Goal: Task Accomplishment & Management: Manage account settings

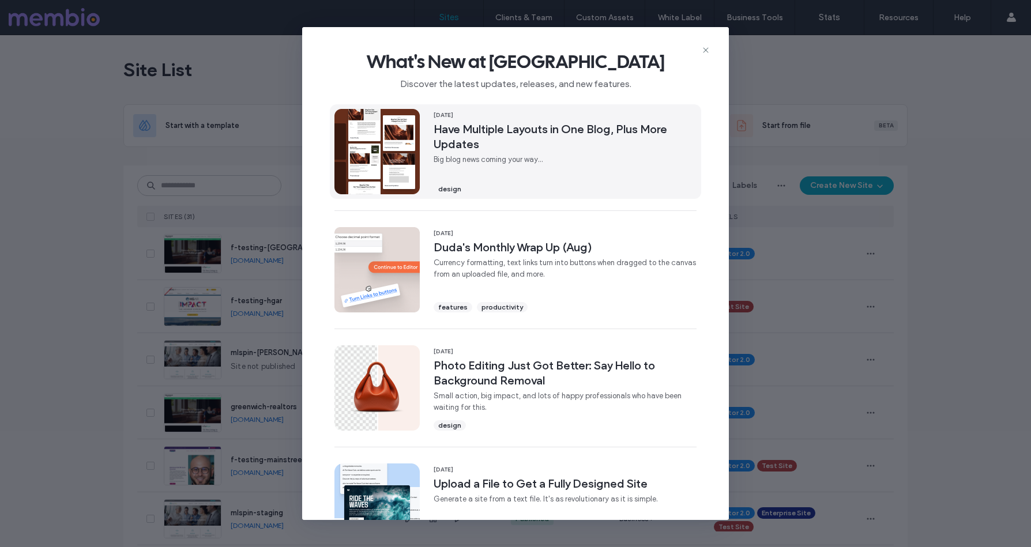
click at [483, 133] on span "Have Multiple Layouts in One Blog, Plus More Updates" at bounding box center [565, 137] width 263 height 30
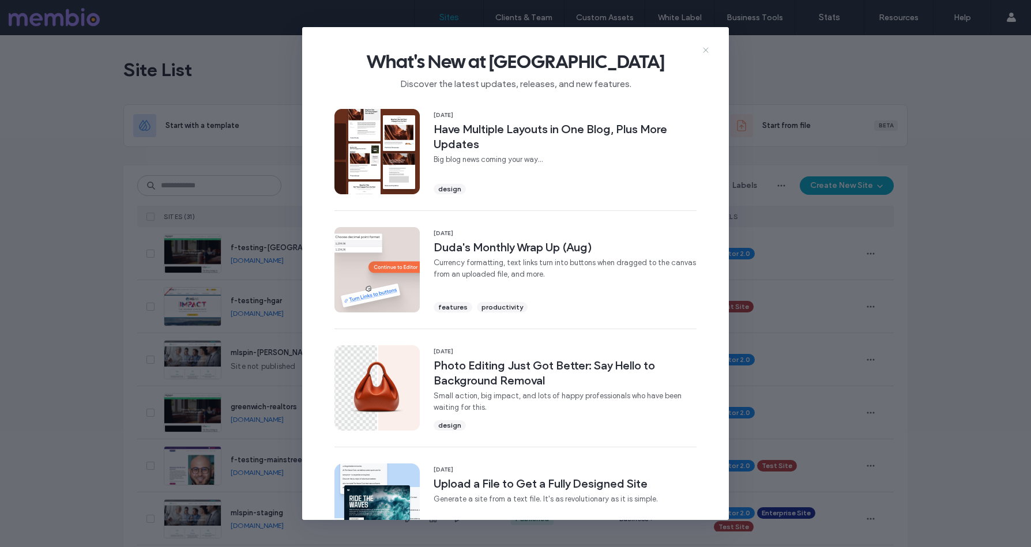
click at [705, 49] on icon at bounding box center [705, 50] width 9 height 9
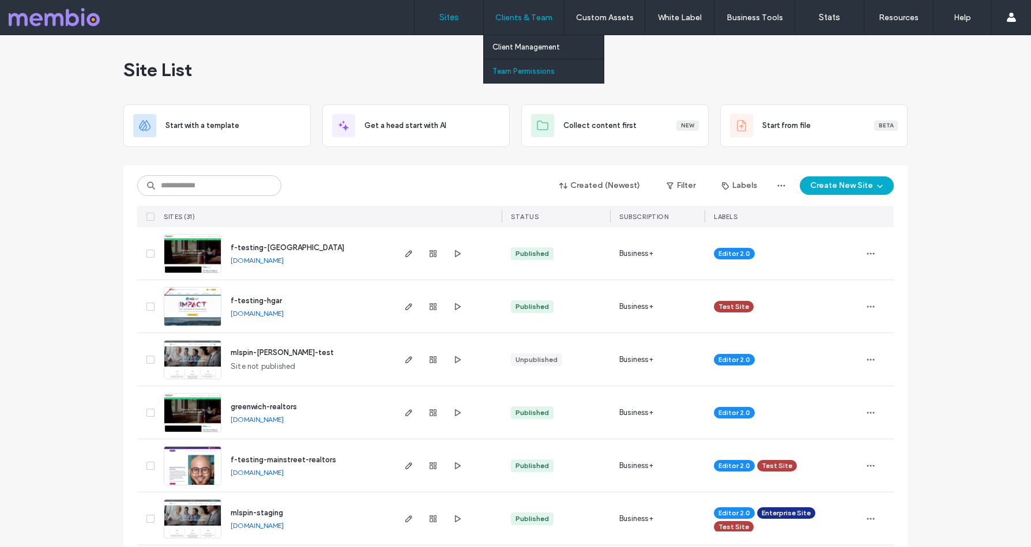
click at [518, 67] on label "Team Permissions" at bounding box center [523, 71] width 62 height 9
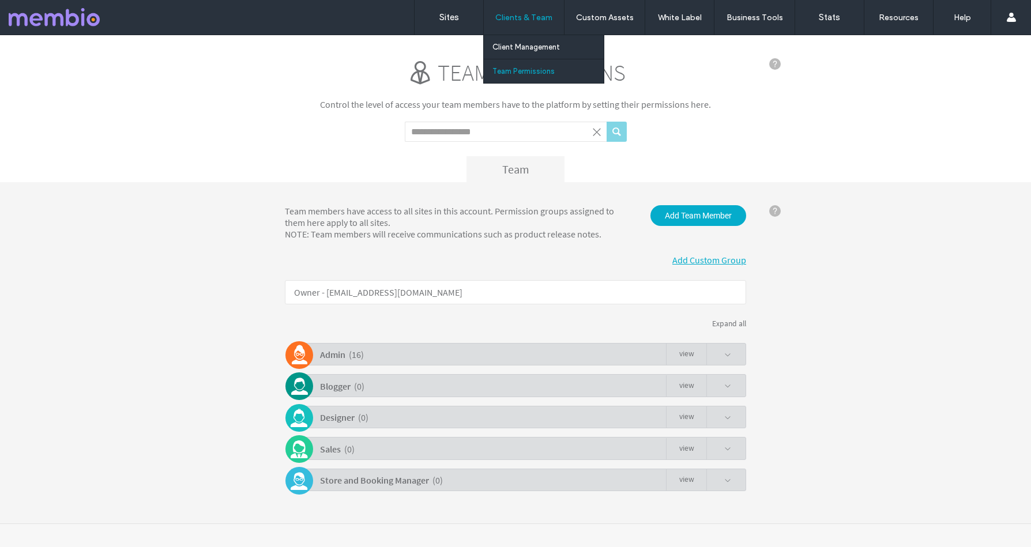
click at [519, 13] on label "Clients & Team" at bounding box center [523, 18] width 57 height 10
click at [519, 47] on label "Client Management" at bounding box center [525, 47] width 67 height 9
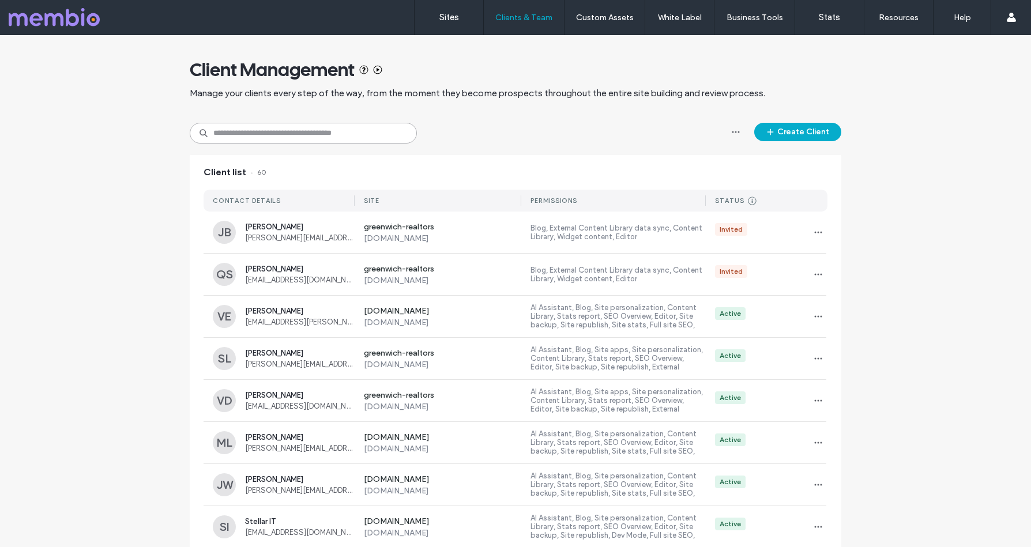
click at [261, 131] on input at bounding box center [303, 133] width 227 height 21
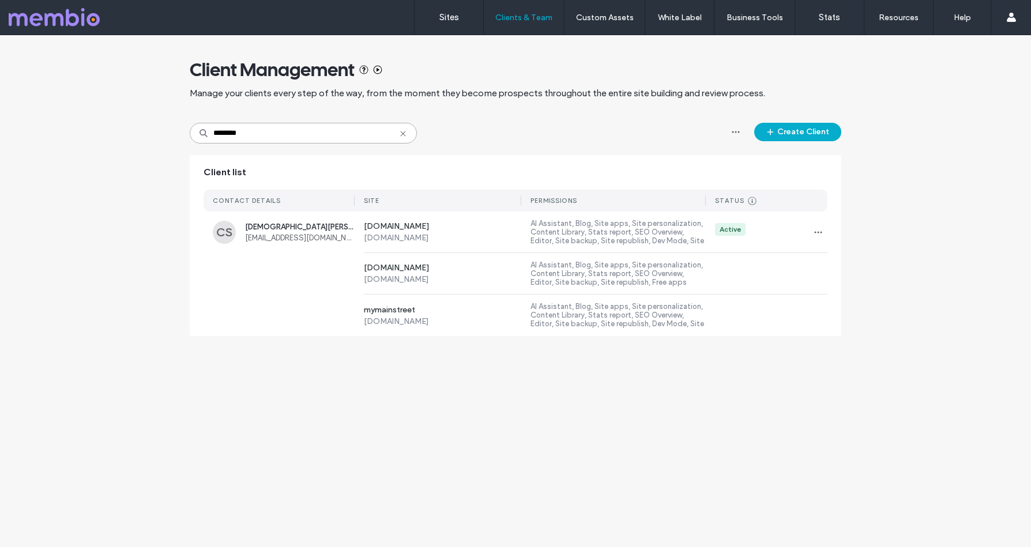
drag, startPoint x: 262, startPoint y: 131, endPoint x: 205, endPoint y: 119, distance: 57.8
click at [205, 119] on div "Client Management Manage your clients every step of the way, from the moment th…" at bounding box center [516, 191] width 652 height 313
type input "***"
click at [548, 271] on label "AI Assistant, Blog, Site apps, Site personalization, Content Library, Stats rep…" at bounding box center [618, 274] width 175 height 27
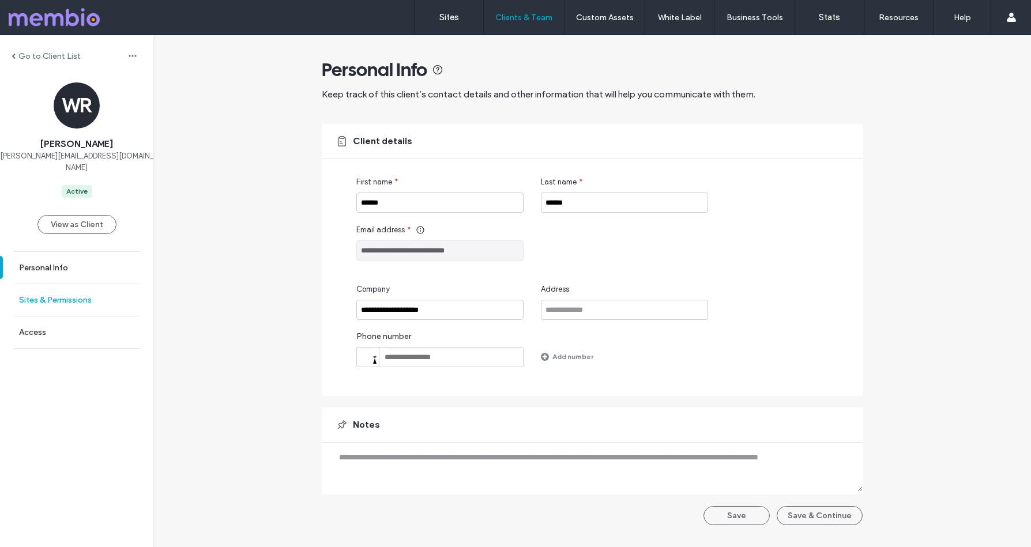
click at [28, 295] on label "Sites & Permissions" at bounding box center [55, 300] width 73 height 10
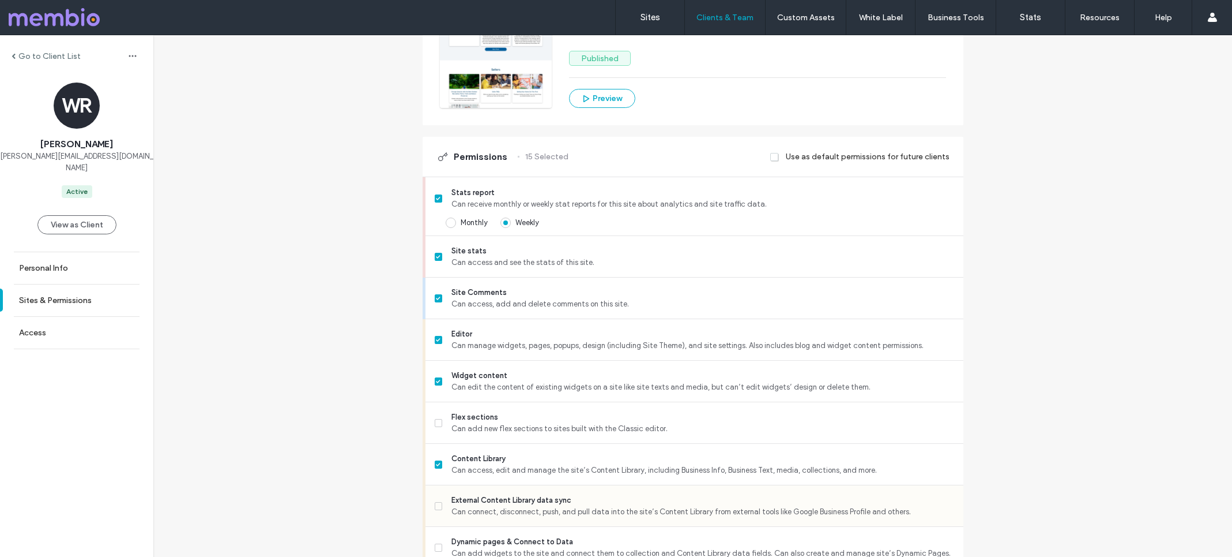
scroll to position [266, 0]
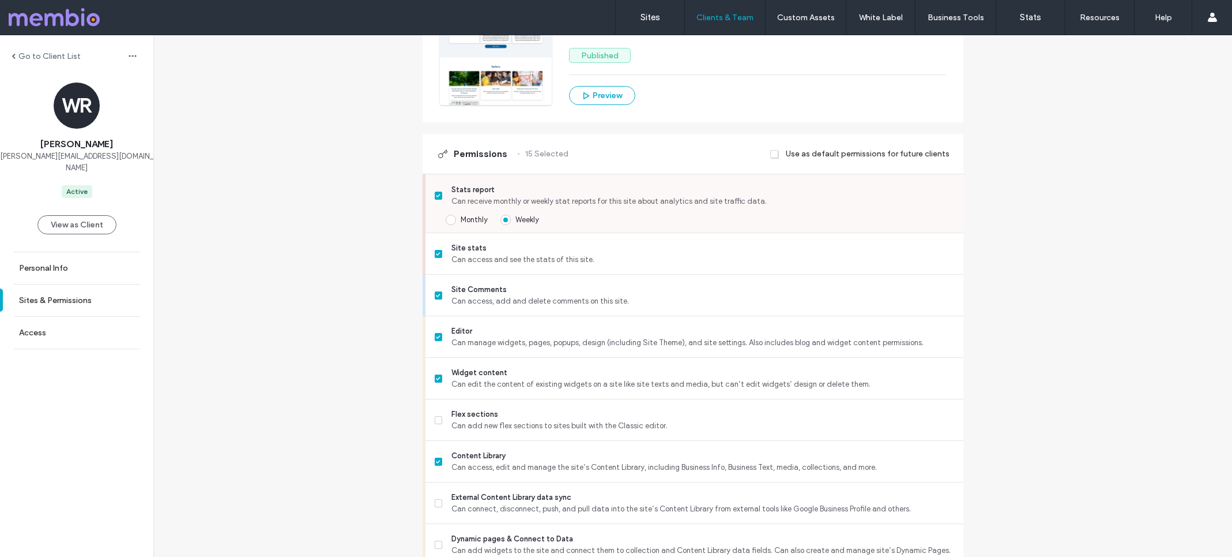
click at [460, 198] on span "Can receive monthly or weekly stat reports for this site about analytics and si…" at bounding box center [703, 201] width 502 height 12
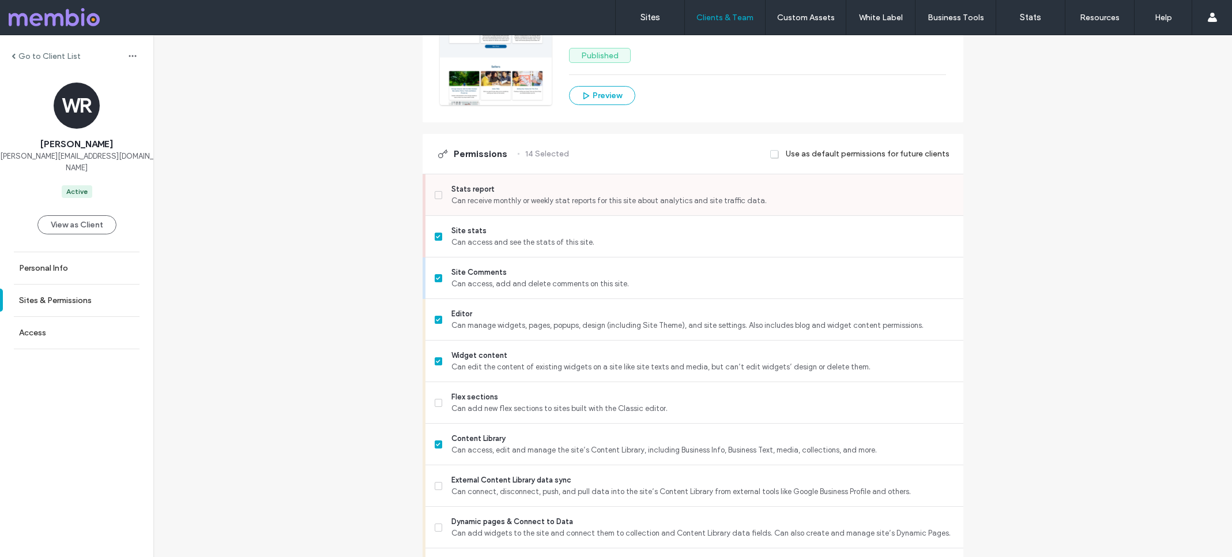
click at [452, 199] on span "Can receive monthly or weekly stat reports for this site about analytics and si…" at bounding box center [703, 201] width 502 height 12
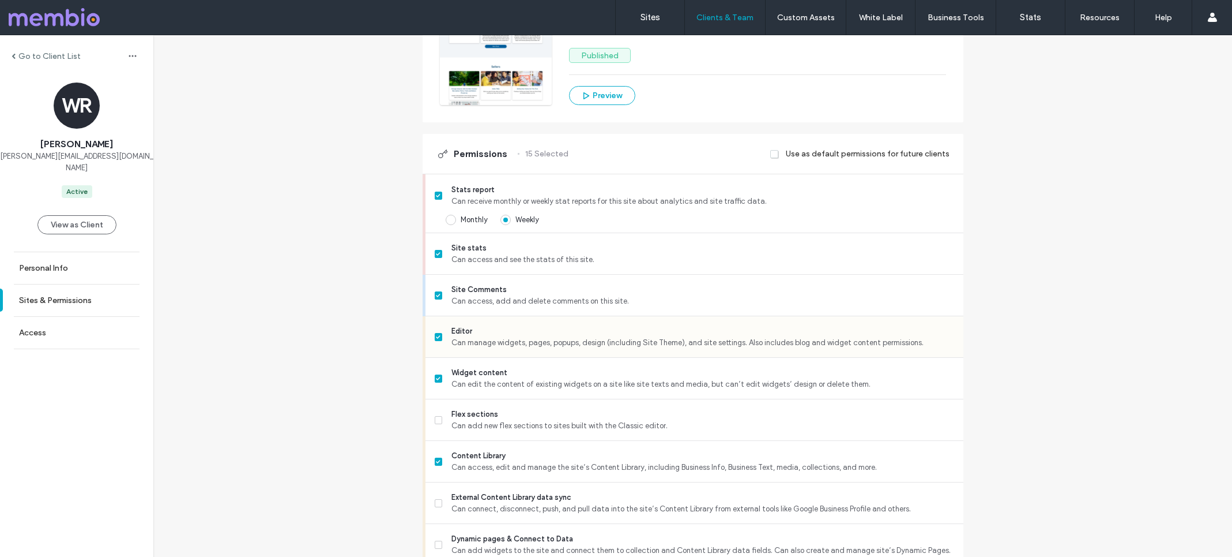
click at [453, 344] on span "Can manage widgets, pages, popups, design (including Site Theme), and site sett…" at bounding box center [703, 343] width 502 height 12
drag, startPoint x: 445, startPoint y: 344, endPoint x: 918, endPoint y: 340, distance: 472.9
click at [918, 340] on label "Editor Can manage widgets, pages, popups, design (including Site Theme), and si…" at bounding box center [695, 336] width 520 height 23
copy div "Can manage widgets, pages, popups, design (including Site Theme), and site sett…"
click at [437, 337] on icon at bounding box center [439, 336] width 4 height 3
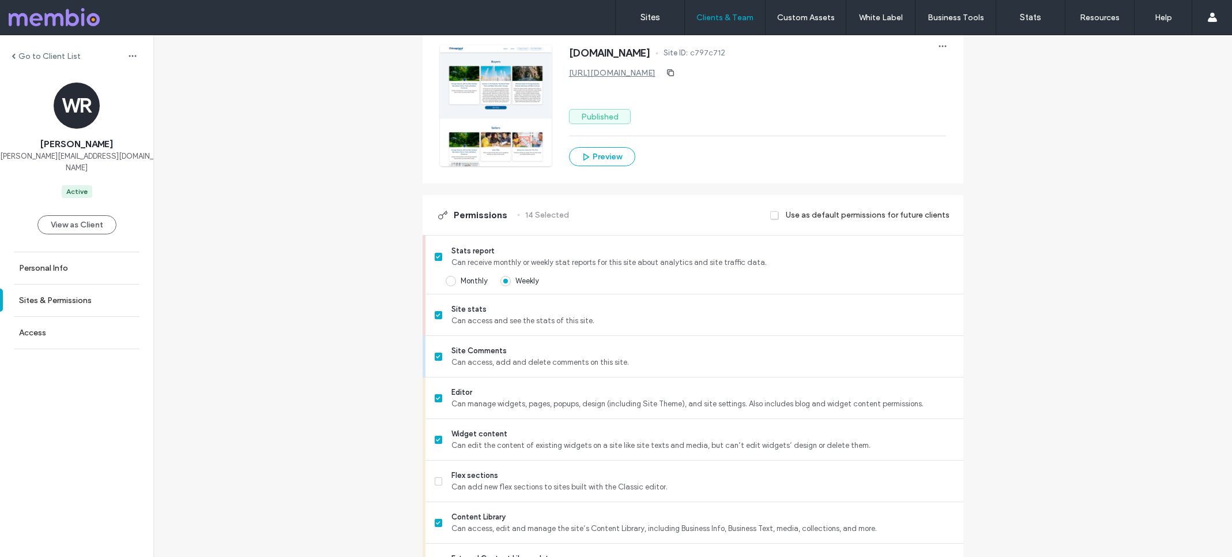
scroll to position [204, 0]
click at [476, 447] on span "Can edit the content of existing widgets on a site like site texts and media, b…" at bounding box center [703, 447] width 502 height 12
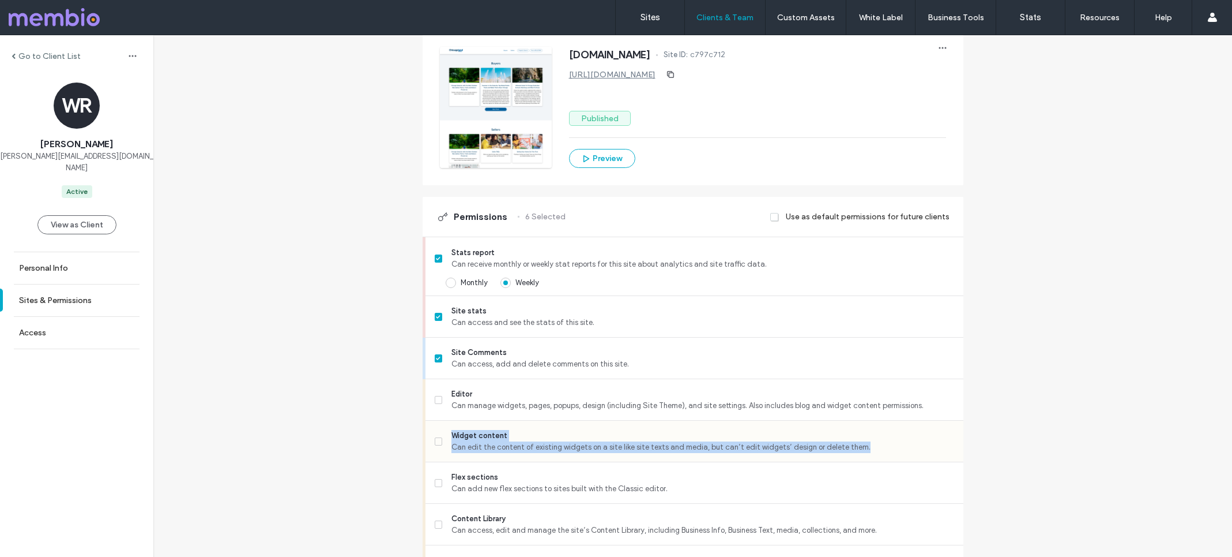
drag, startPoint x: 442, startPoint y: 447, endPoint x: 854, endPoint y: 449, distance: 412.3
click at [854, 449] on label "Widget content Can edit the content of existing widgets on a site like site tex…" at bounding box center [695, 441] width 520 height 23
click at [856, 448] on span "Can edit the content of existing widgets on a site like site texts and media, b…" at bounding box center [703, 447] width 502 height 12
drag, startPoint x: 856, startPoint y: 448, endPoint x: 448, endPoint y: 443, distance: 408.3
click at [452, 443] on span "Can edit the content of existing widgets on a site like site texts and media, b…" at bounding box center [703, 447] width 502 height 12
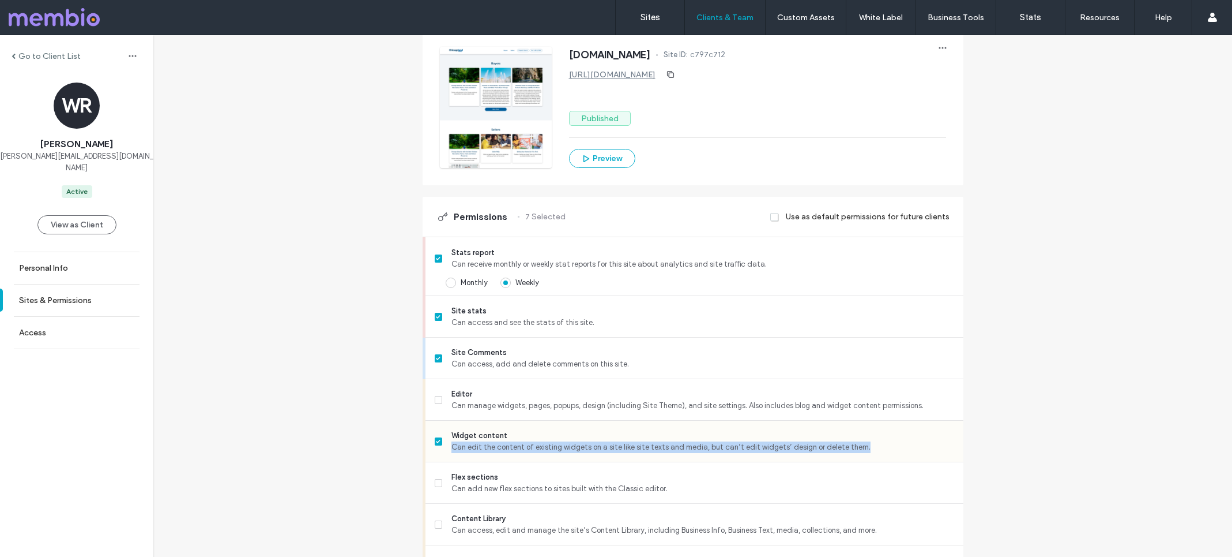
copy span "Can edit the content of existing widgets on a site like site texts and media, b…"
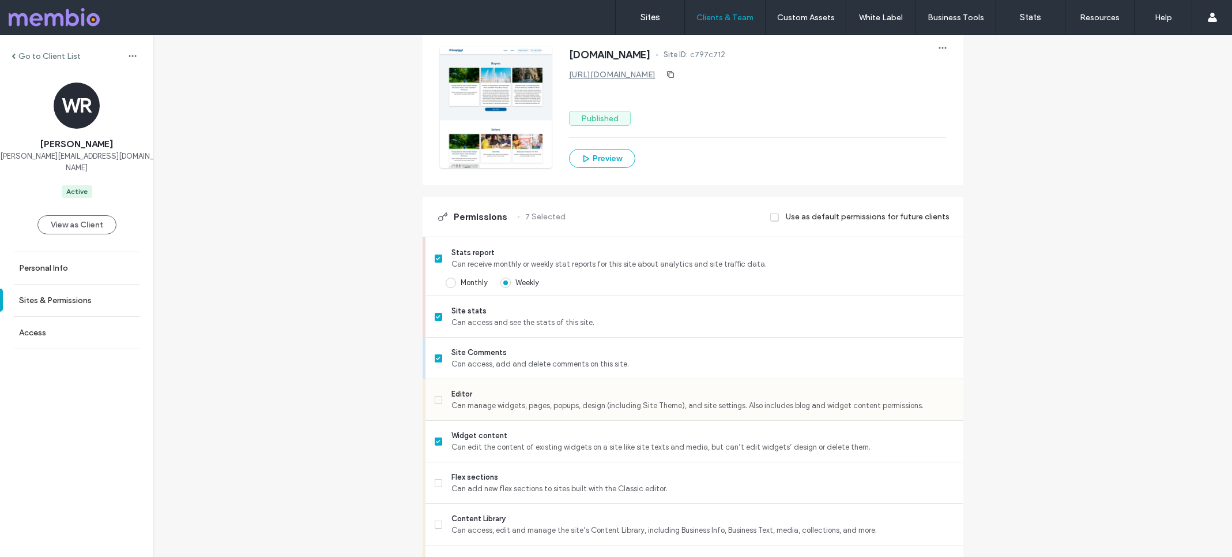
click at [438, 399] on label "Editor Can manage widgets, pages, popups, design (including Site Theme), and si…" at bounding box center [695, 399] width 520 height 23
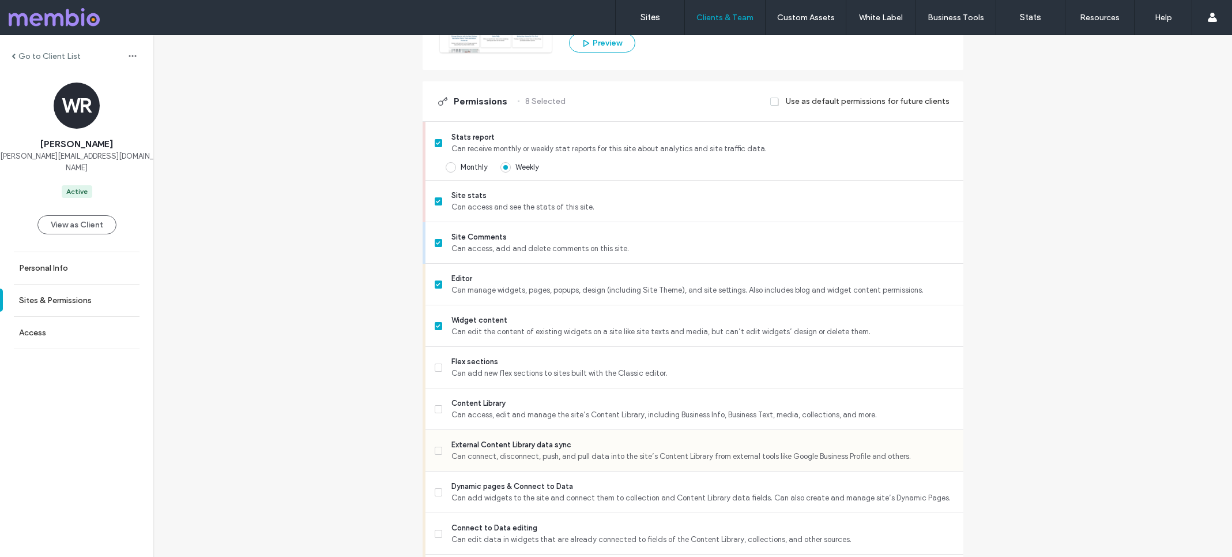
scroll to position [319, 0]
click at [436, 409] on icon at bounding box center [438, 408] width 5 height 3
click at [437, 450] on icon at bounding box center [439, 449] width 4 height 3
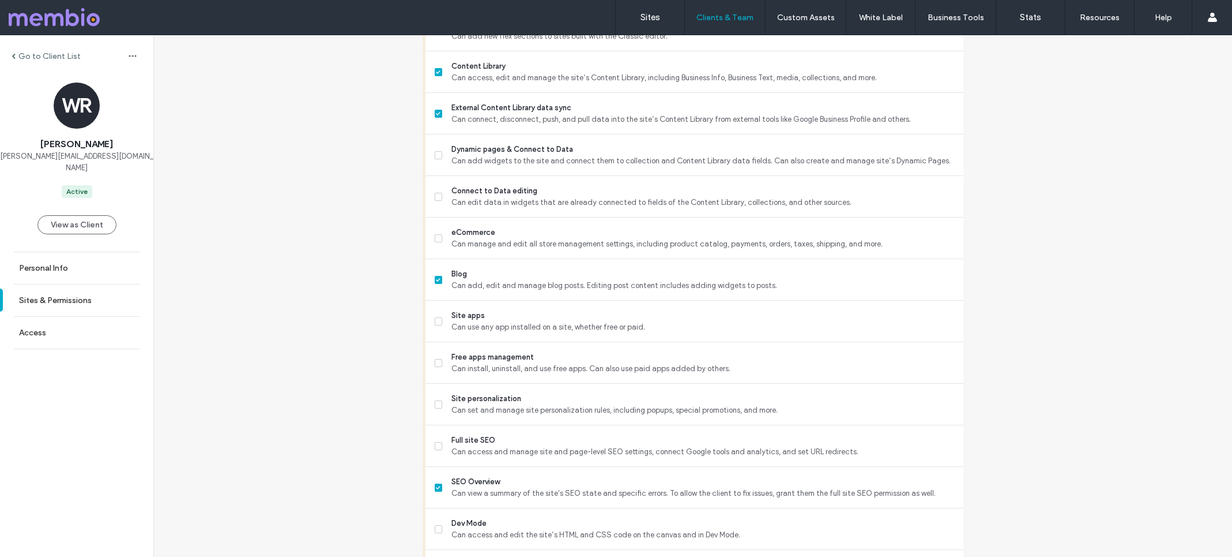
scroll to position [704, 0]
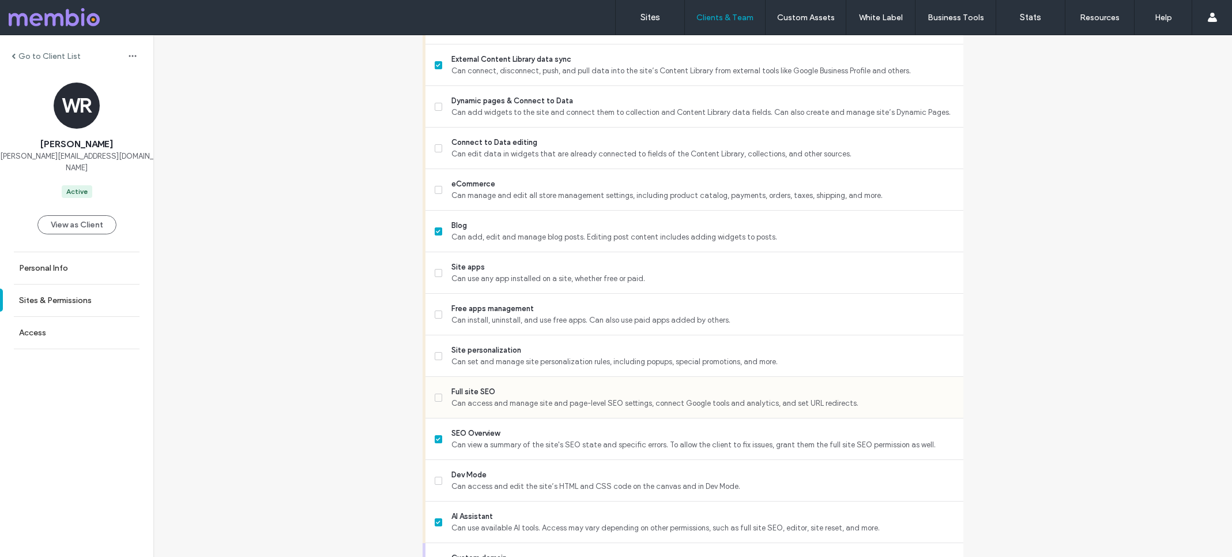
click at [437, 397] on span at bounding box center [439, 397] width 8 height 8
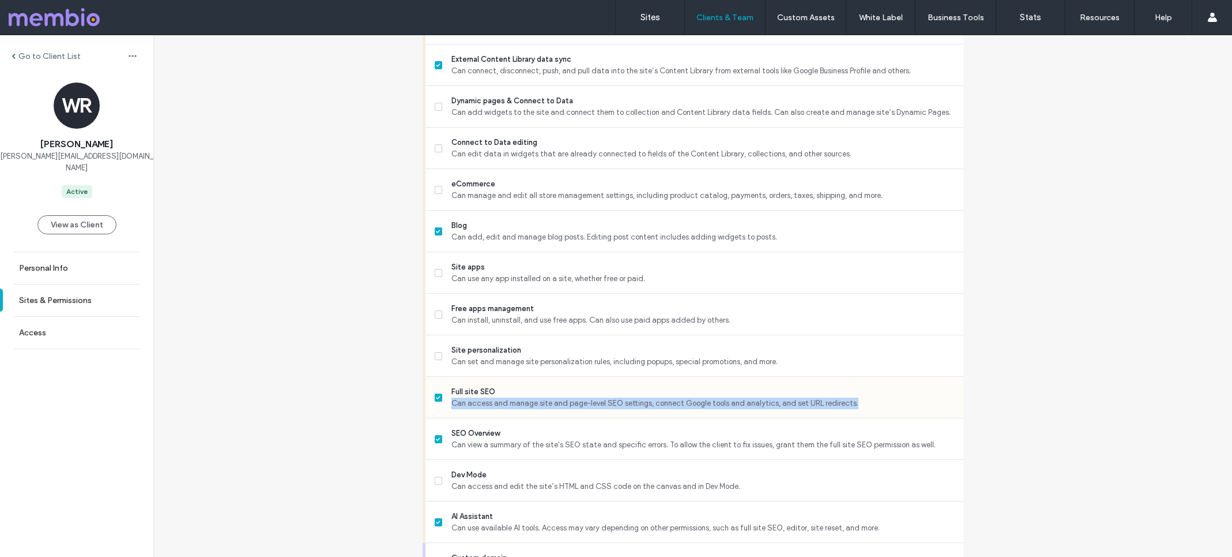
drag, startPoint x: 455, startPoint y: 405, endPoint x: 834, endPoint y: 411, distance: 379.5
click at [834, 411] on div "Full site SEO Can access and manage site and page-level SEO settings, connect G…" at bounding box center [699, 397] width 529 height 41
copy span "Can access and manage site and page-level SEO settings, connect Google tools an…"
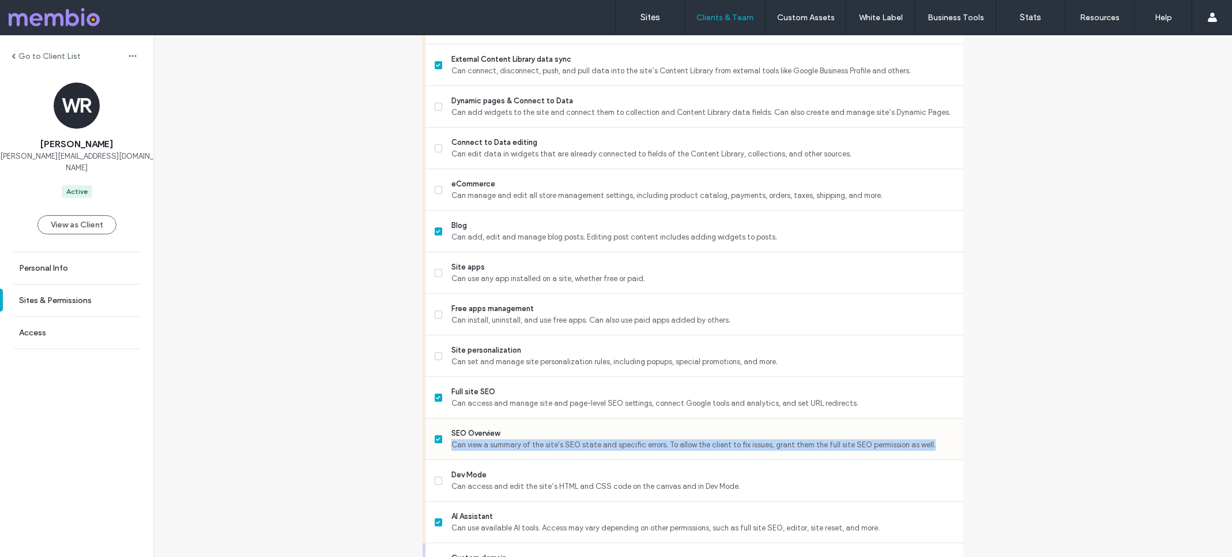
drag, startPoint x: 925, startPoint y: 443, endPoint x: 448, endPoint y: 443, distance: 476.9
click at [452, 443] on span "Can view a summary of the site's SEO state and specific errors. To allow the cl…" at bounding box center [703, 445] width 502 height 12
copy span "Can view a summary of the site's SEO state and specific errors. To allow the cl…"
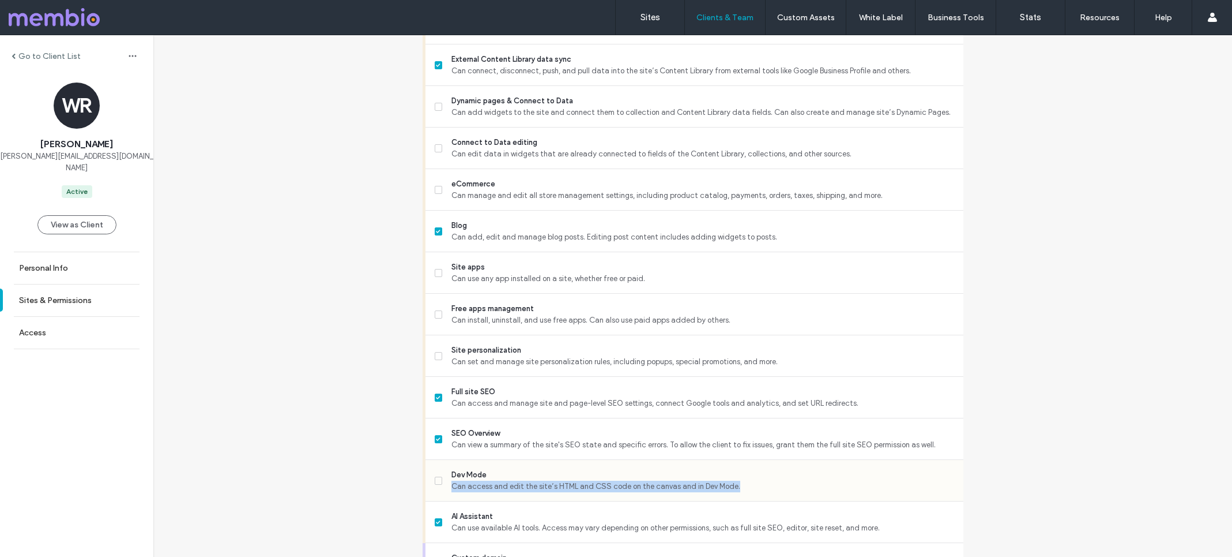
drag, startPoint x: 736, startPoint y: 488, endPoint x: 450, endPoint y: 486, distance: 286.0
click at [452, 486] on span "Can access and edit the site’s HTML and CSS code on the canvas and in Dev Mode." at bounding box center [703, 486] width 502 height 12
copy span "Can access and edit the site’s HTML and CSS code on the canvas and in Dev Mode."
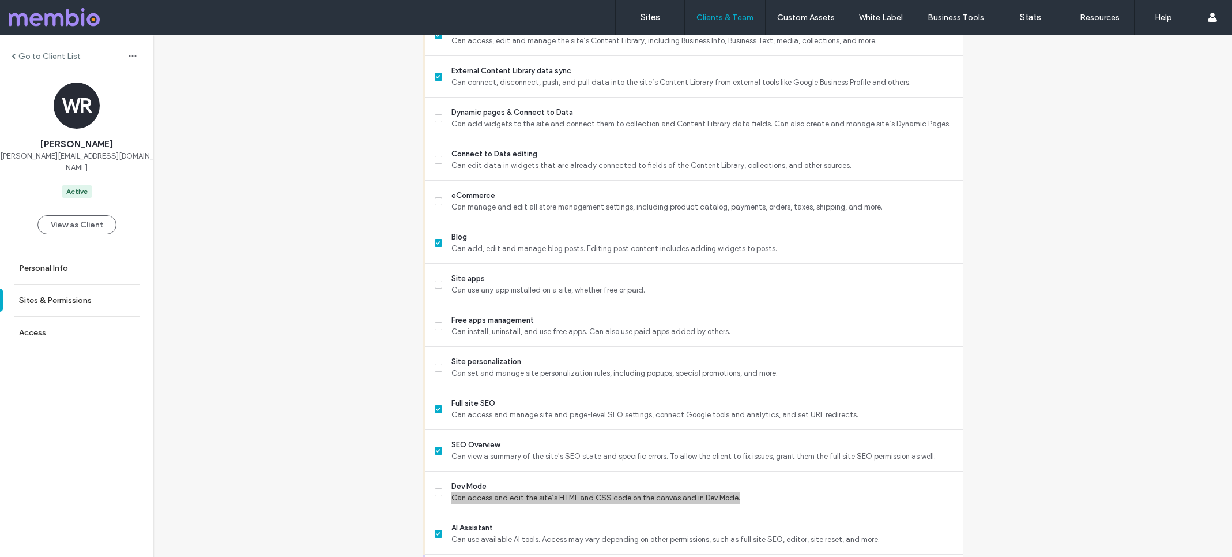
scroll to position [671, 0]
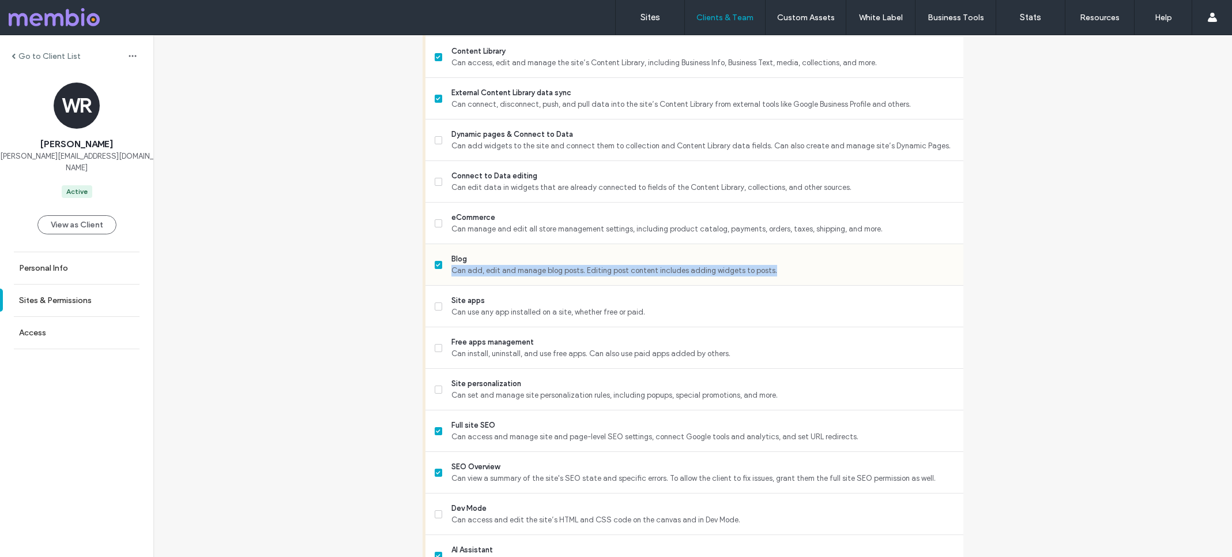
drag, startPoint x: 448, startPoint y: 274, endPoint x: 732, endPoint y: 283, distance: 284.5
click at [732, 283] on div "Blog Can add, edit and manage blog posts. Editing post content includes adding …" at bounding box center [699, 264] width 529 height 41
copy span "Can add, edit and manage blog posts. Editing post content includes adding widge…"
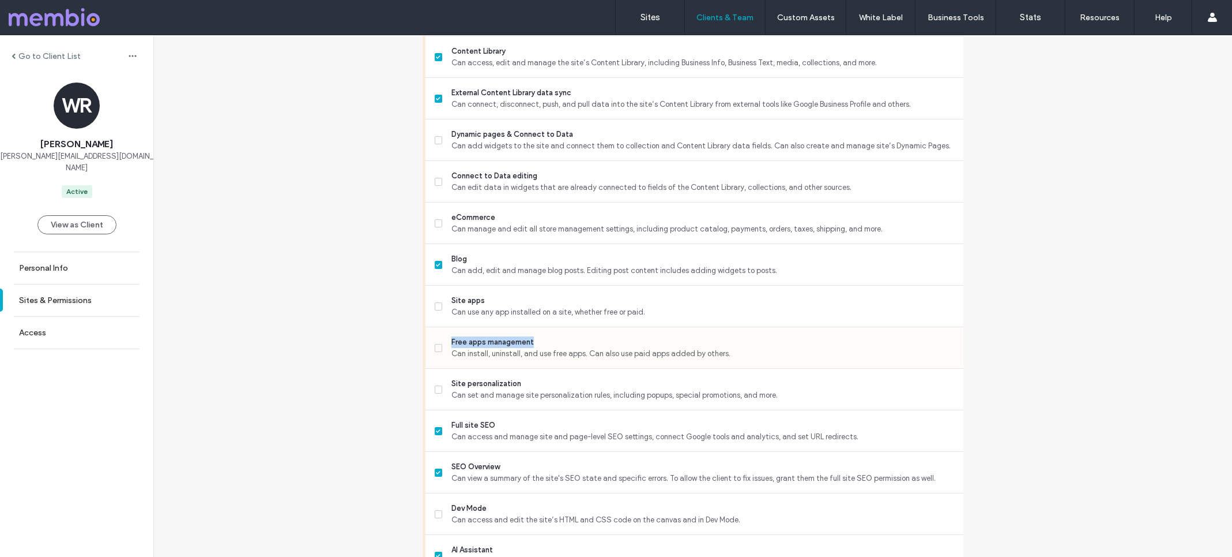
drag, startPoint x: 555, startPoint y: 341, endPoint x: 441, endPoint y: 336, distance: 114.3
click at [441, 336] on label "Free apps management Can install, uninstall, and use free apps. Can also use pa…" at bounding box center [695, 347] width 520 height 23
copy span "Free apps management"
click at [455, 352] on span "Can install, uninstall, and use free apps. Can also use paid apps added by othe…" at bounding box center [703, 354] width 502 height 12
drag, startPoint x: 720, startPoint y: 352, endPoint x: 447, endPoint y: 349, distance: 273.4
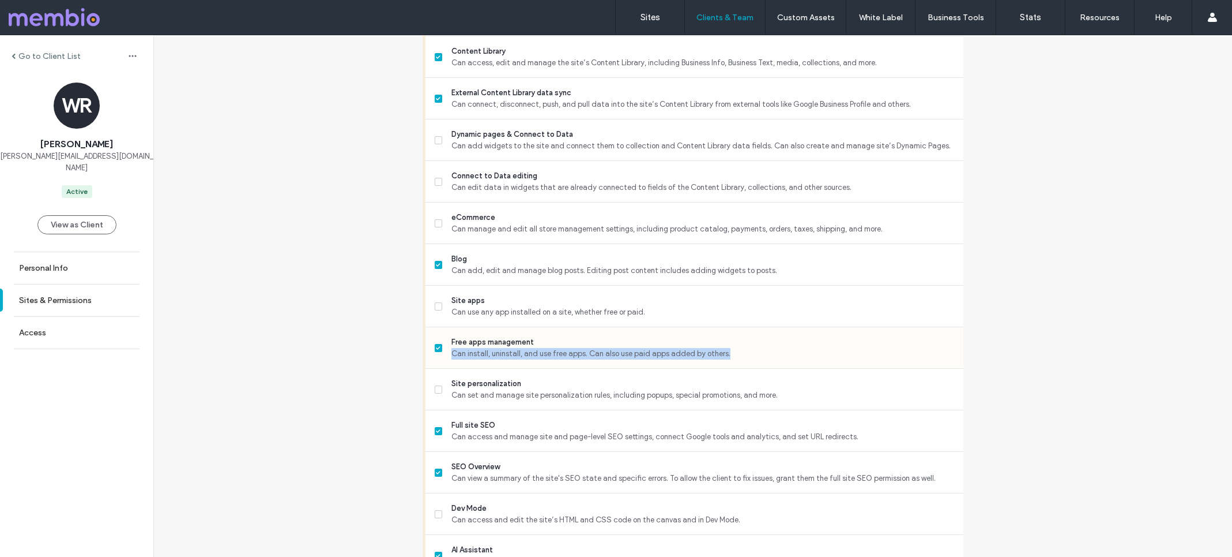
click at [452, 349] on span "Can install, uninstall, and use free apps. Can also use paid apps added by othe…" at bounding box center [703, 354] width 502 height 12
copy span "Can install, uninstall, and use free apps. Can also use paid apps added by othe…"
drag, startPoint x: 666, startPoint y: 312, endPoint x: 447, endPoint y: 313, distance: 218.6
click at [446, 313] on label "Site apps Can use any app installed on a site, whether free or paid." at bounding box center [695, 306] width 520 height 23
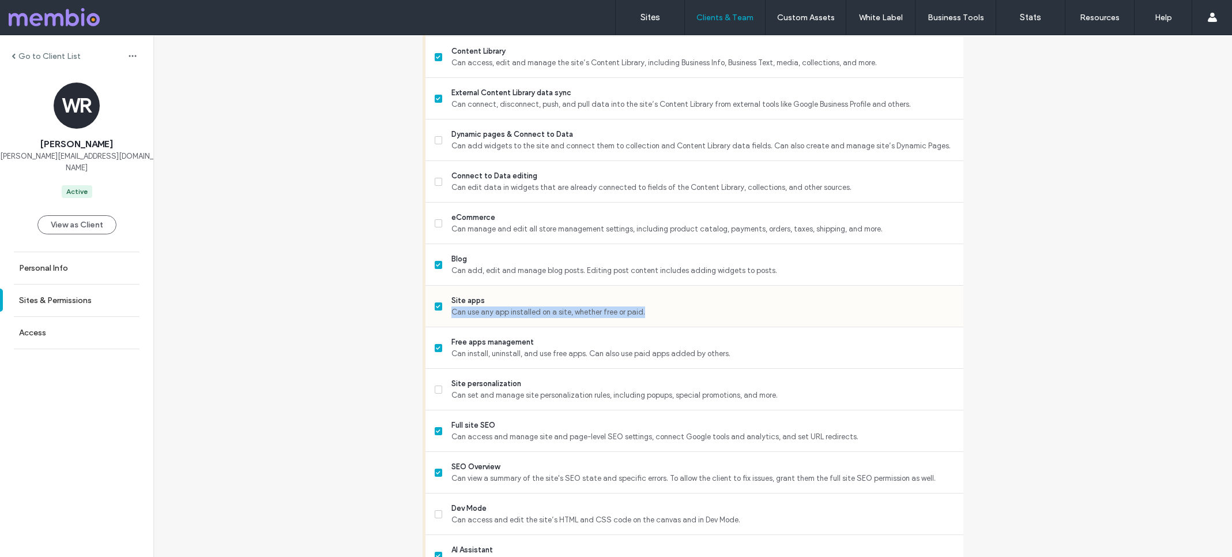
drag, startPoint x: 664, startPoint y: 314, endPoint x: 449, endPoint y: 314, distance: 215.1
click at [452, 314] on span "Can use any app installed on a site, whether free or paid." at bounding box center [703, 312] width 502 height 12
copy span "Can use any app installed on a site, whether free or paid."
click at [437, 389] on icon at bounding box center [439, 389] width 4 height 3
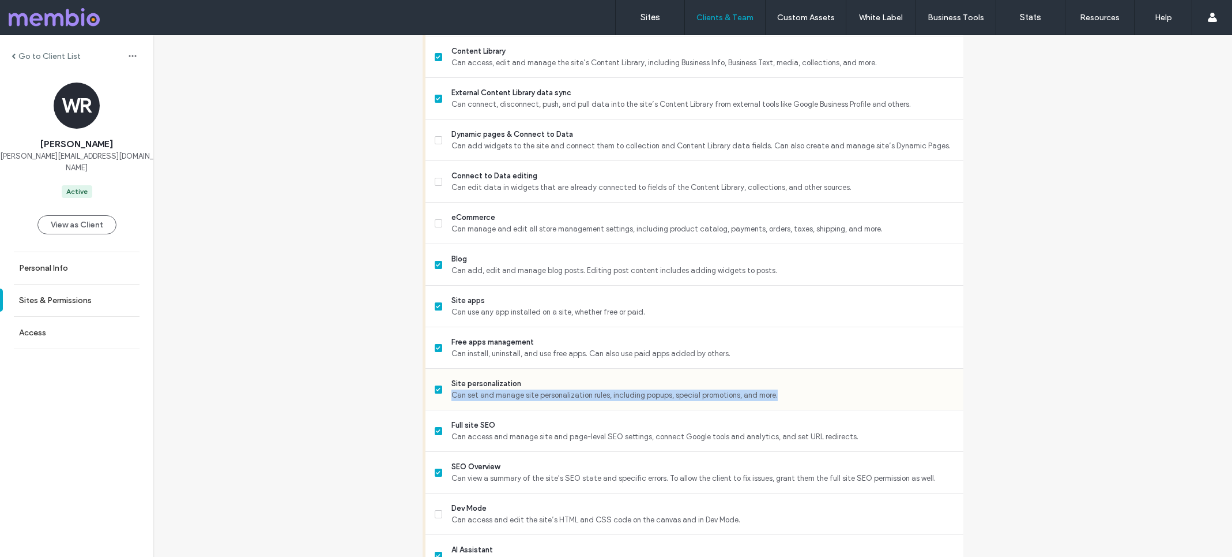
drag, startPoint x: 447, startPoint y: 395, endPoint x: 787, endPoint y: 395, distance: 339.7
click at [787, 395] on span "Can set and manage site personalization rules, including popups, special promot…" at bounding box center [703, 395] width 502 height 12
copy span "Can set and manage site personalization rules, including popups, special promot…"
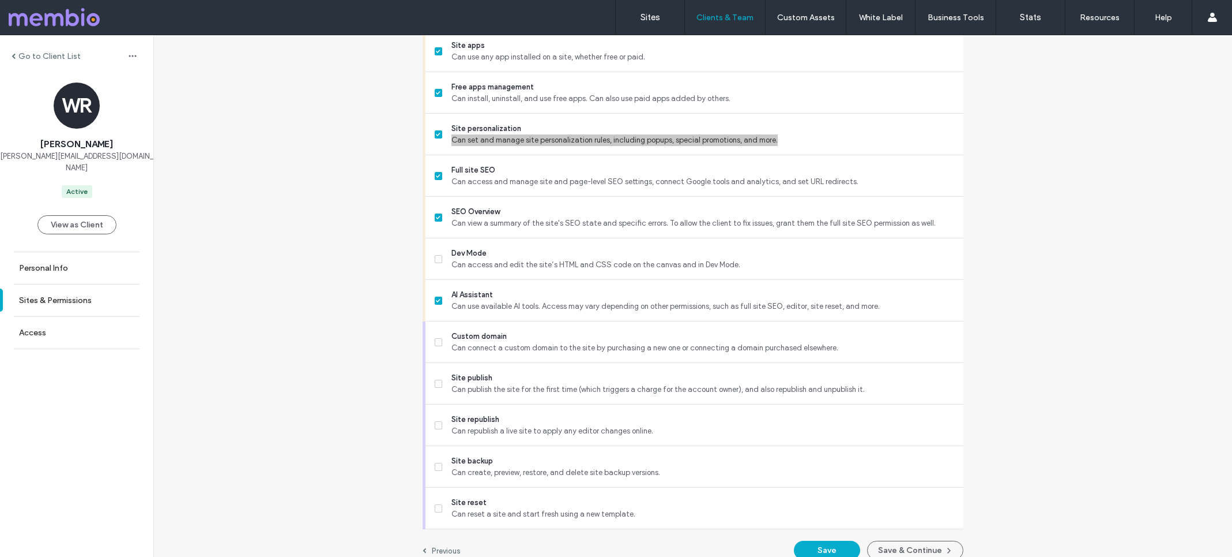
scroll to position [940, 0]
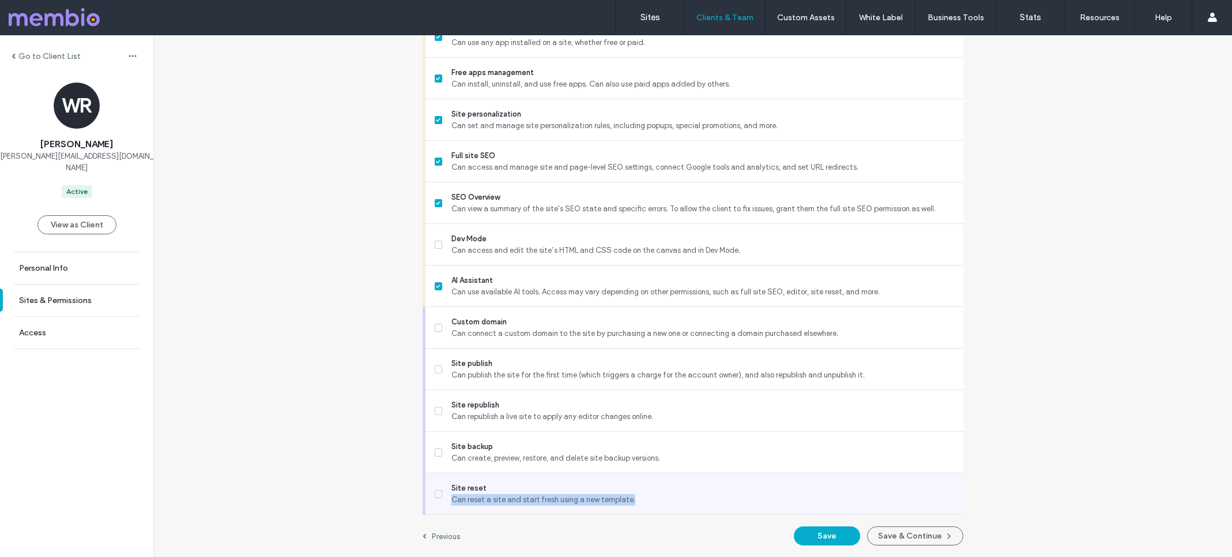
drag, startPoint x: 445, startPoint y: 500, endPoint x: 632, endPoint y: 505, distance: 187.5
click at [632, 505] on label "Site reset Can reset a site and start fresh using a new template." at bounding box center [695, 493] width 520 height 23
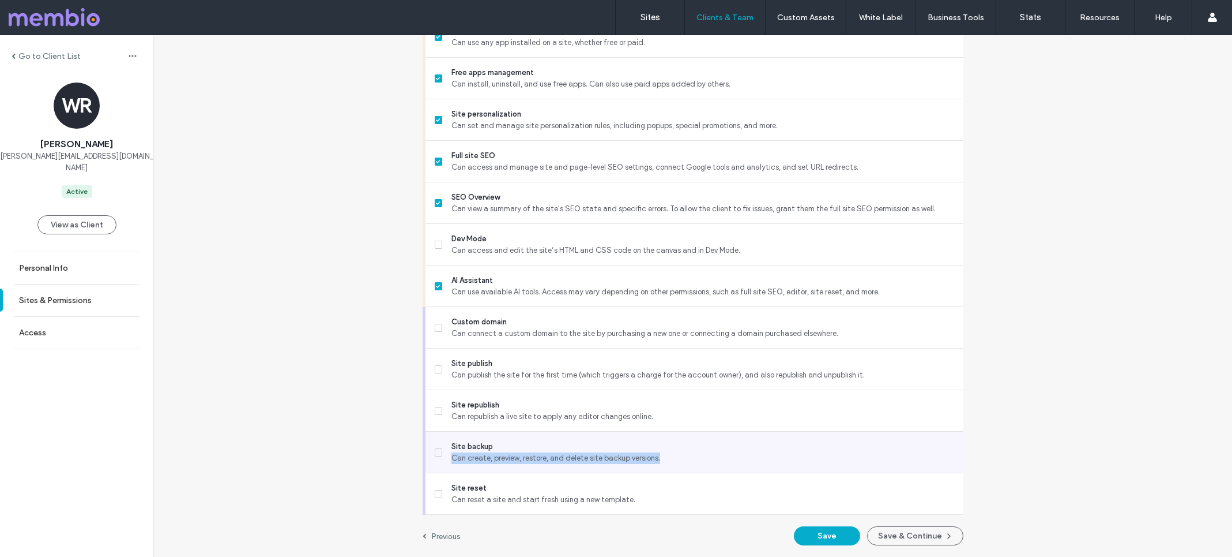
drag, startPoint x: 675, startPoint y: 458, endPoint x: 448, endPoint y: 455, distance: 227.8
click at [452, 455] on span "Can create, preview, restore, and delete site backup versions." at bounding box center [703, 458] width 502 height 12
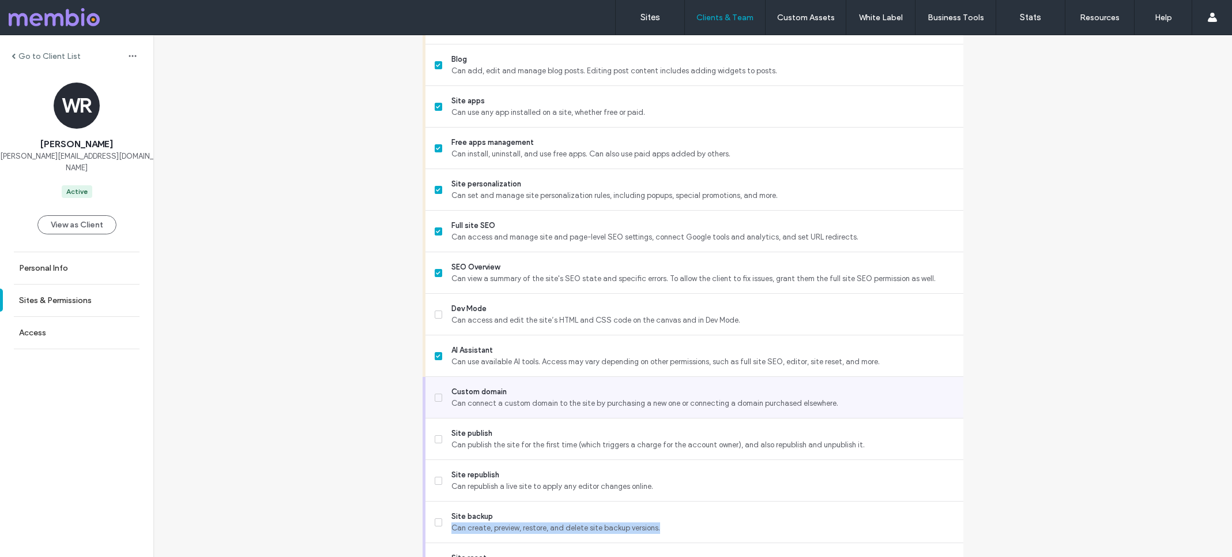
scroll to position [874, 0]
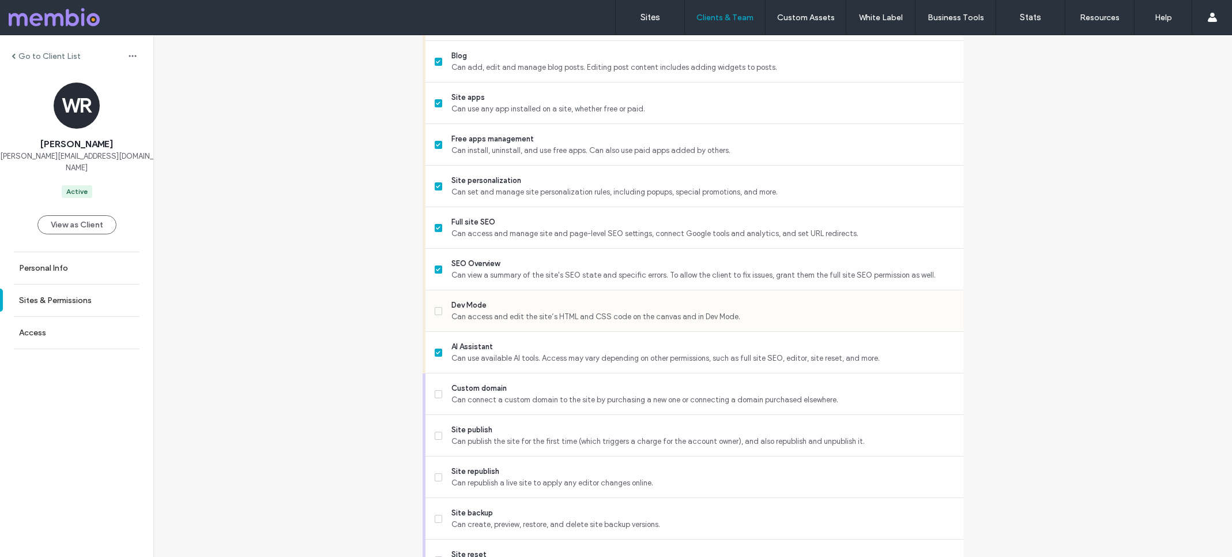
click at [436, 310] on icon at bounding box center [438, 310] width 5 height 3
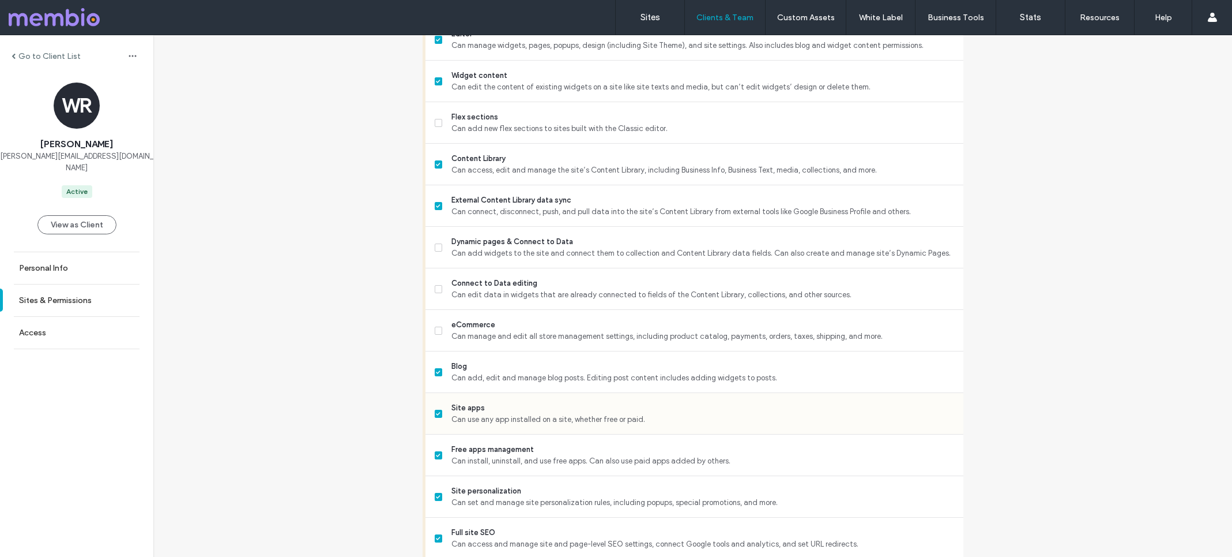
scroll to position [564, 0]
click at [436, 245] on icon at bounding box center [438, 246] width 5 height 3
click at [435, 249] on span at bounding box center [439, 247] width 8 height 8
click at [436, 288] on icon at bounding box center [438, 288] width 5 height 3
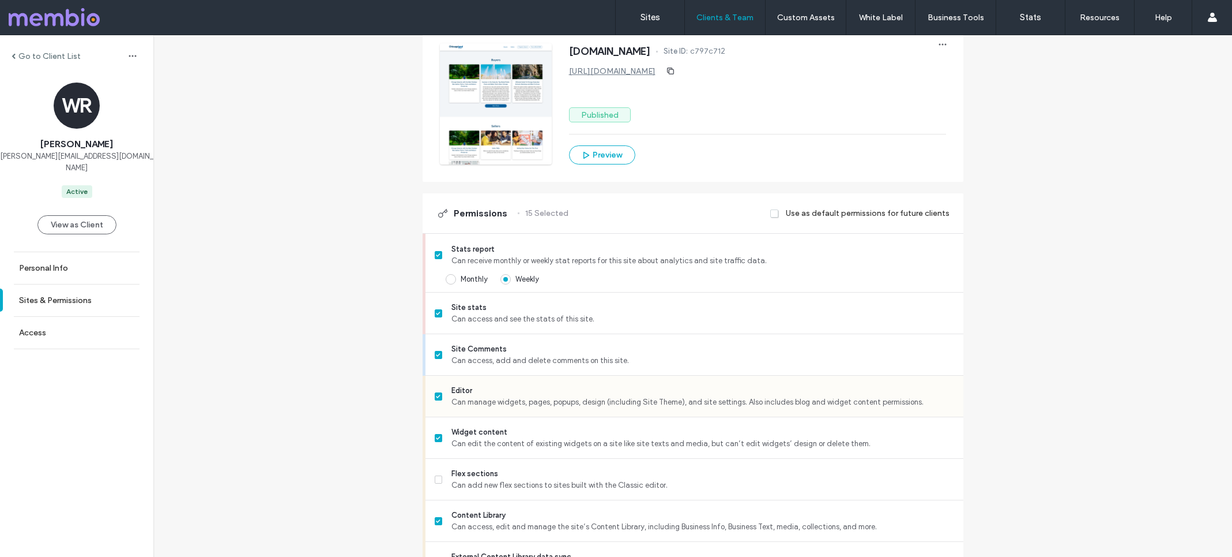
scroll to position [208, 0]
